Goal: Task Accomplishment & Management: Use online tool/utility

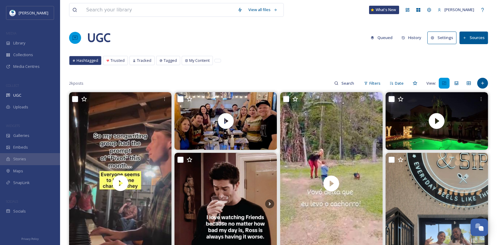
click at [417, 35] on button "History" at bounding box center [412, 38] width 26 height 12
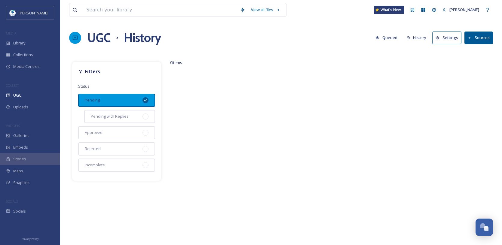
click at [386, 38] on button "Queued" at bounding box center [386, 38] width 28 height 12
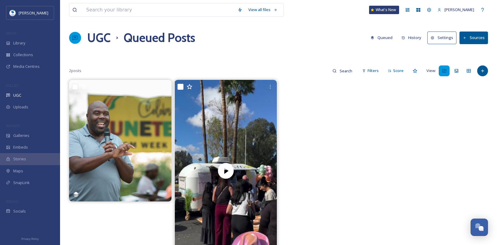
click at [386, 37] on button "Queued" at bounding box center [382, 38] width 28 height 12
click at [39, 96] on div "UGC" at bounding box center [30, 96] width 60 height 12
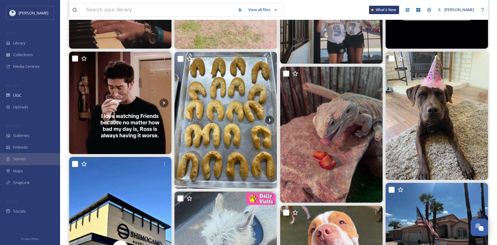
scroll to position [227, 0]
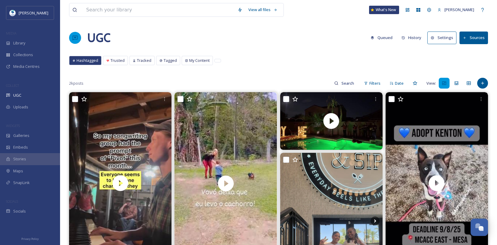
click at [378, 36] on button "Queued" at bounding box center [382, 38] width 28 height 12
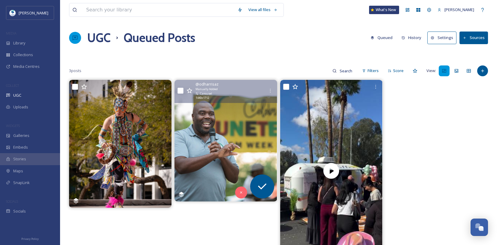
click at [226, 140] on img at bounding box center [226, 141] width 102 height 122
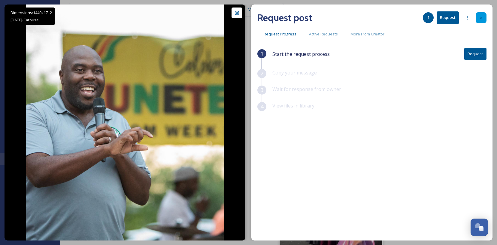
click at [481, 20] on div at bounding box center [481, 17] width 11 height 11
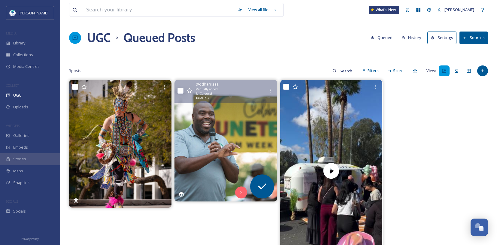
click at [414, 38] on button "History" at bounding box center [412, 38] width 26 height 12
